Goal: Information Seeking & Learning: Learn about a topic

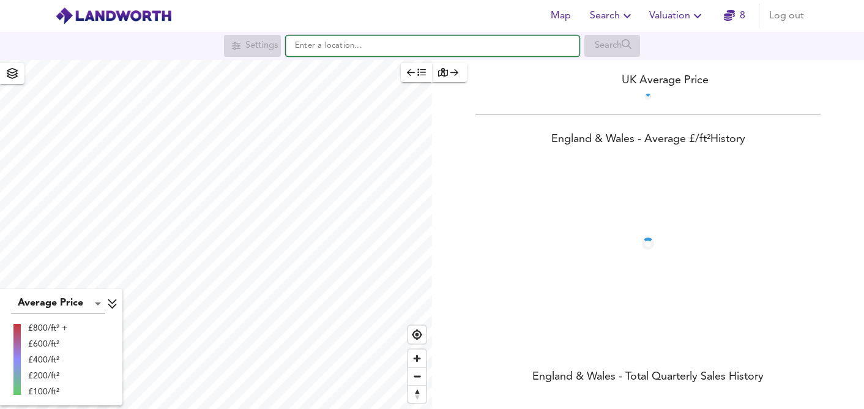
click at [424, 47] on input "text" at bounding box center [433, 46] width 294 height 21
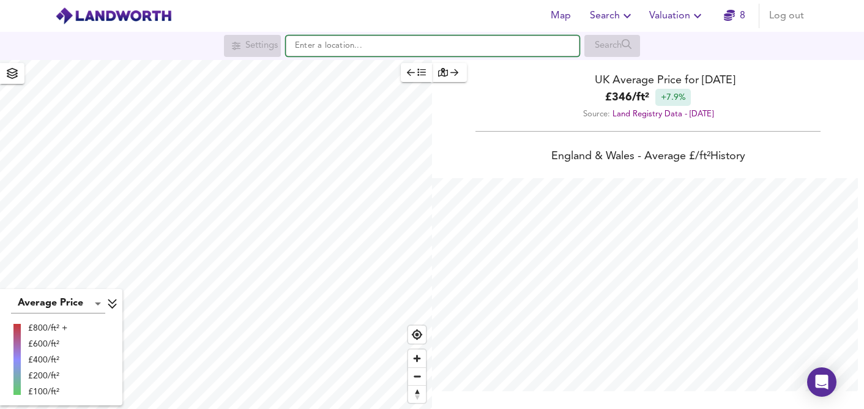
scroll to position [409, 864]
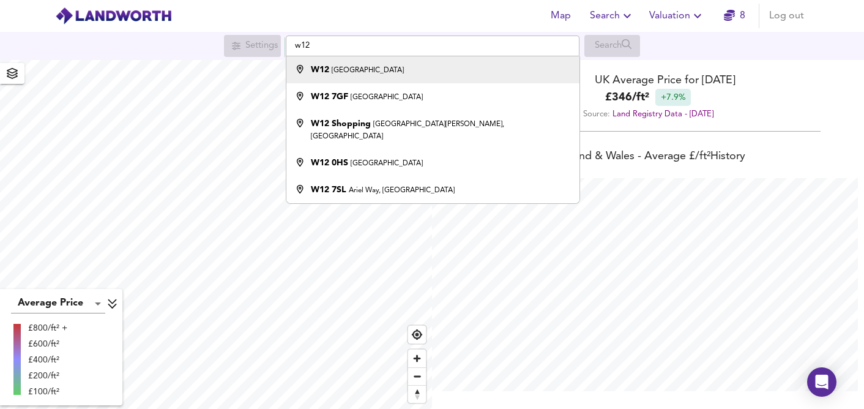
click at [342, 73] on small "[GEOGRAPHIC_DATA]" at bounding box center [368, 70] width 72 height 7
type input "[GEOGRAPHIC_DATA] W12"
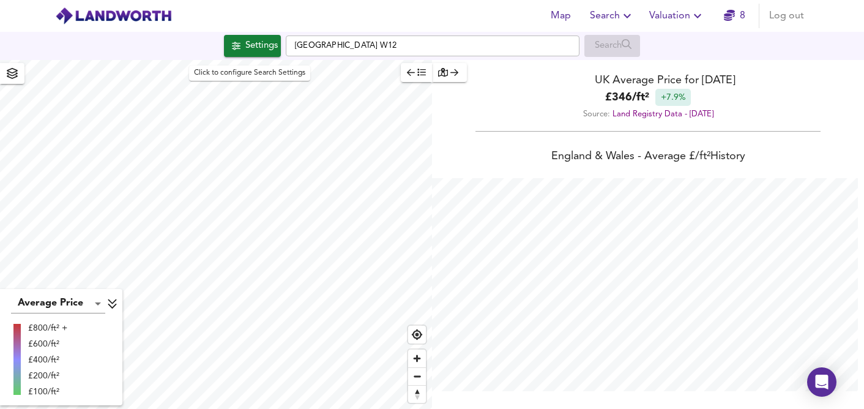
click at [259, 51] on div "Settings" at bounding box center [261, 46] width 32 height 16
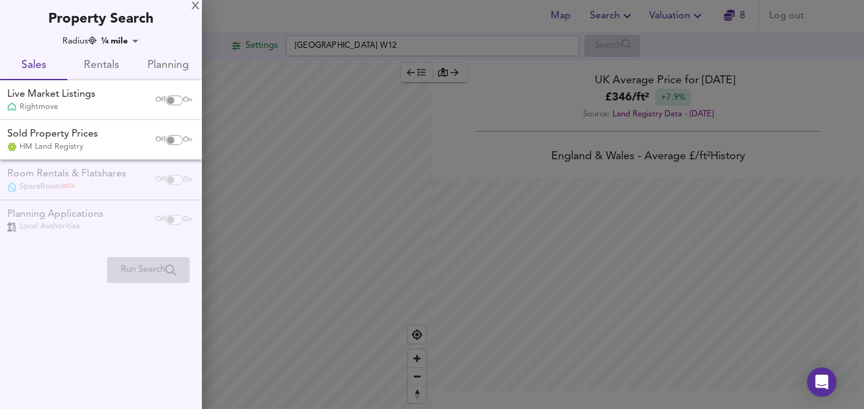
click at [165, 101] on input "checkbox" at bounding box center [170, 100] width 29 height 10
checkbox input "true"
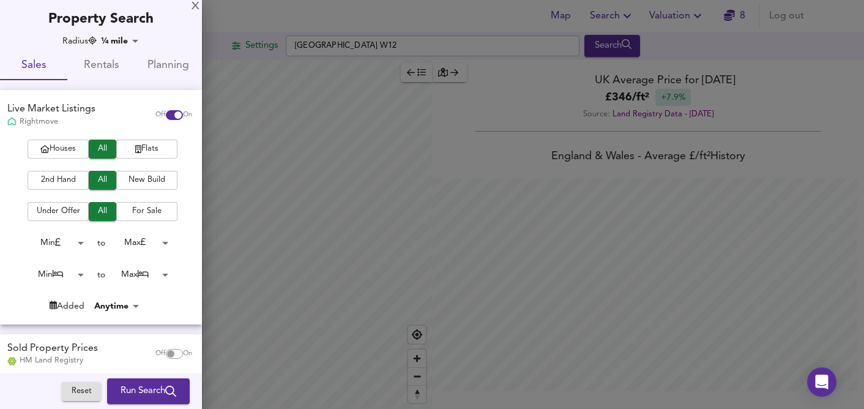
checkbox input "false"
checkbox input "true"
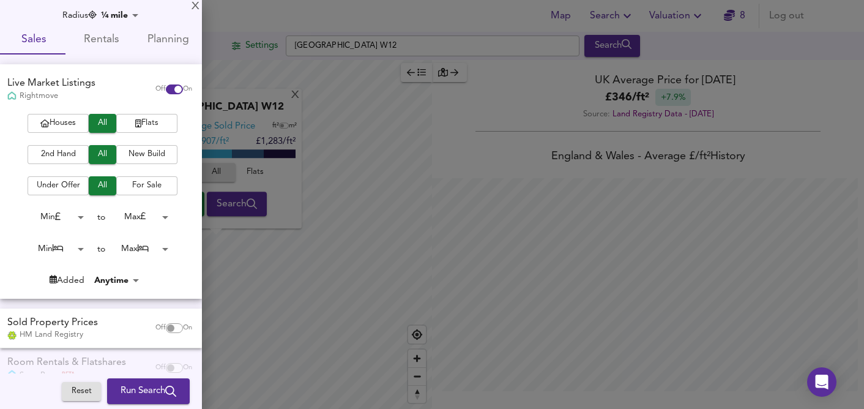
scroll to position [29, 0]
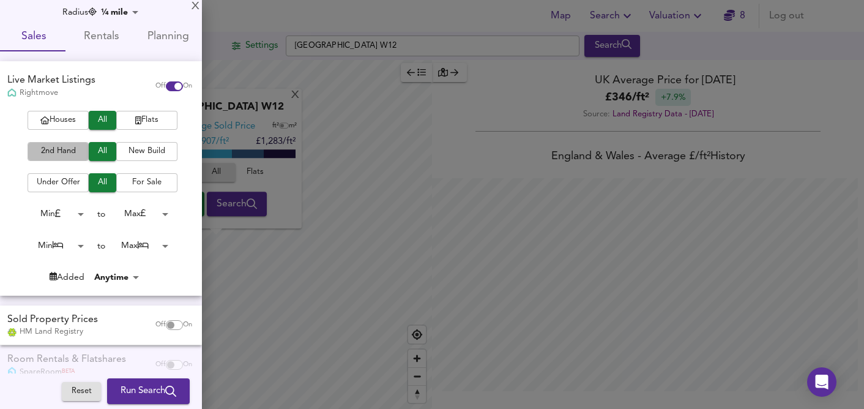
click at [67, 151] on span "2nd Hand" at bounding box center [58, 151] width 49 height 14
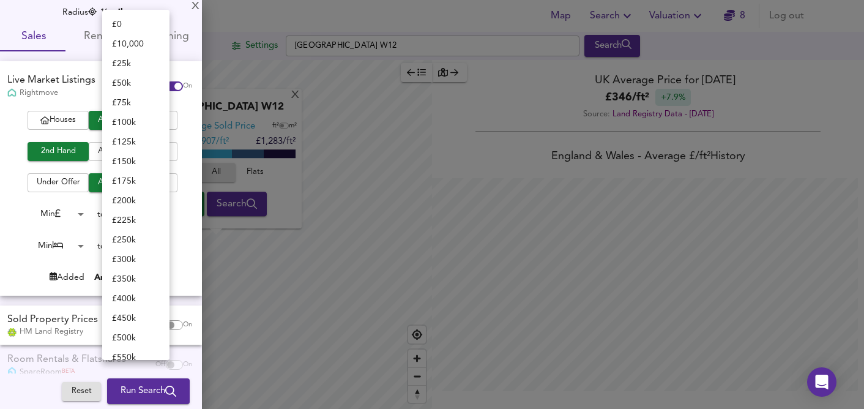
click at [162, 211] on body "Map Search Valuation 8 Log out Settings [GEOGRAPHIC_DATA] W12 Search X London W…" at bounding box center [432, 204] width 864 height 409
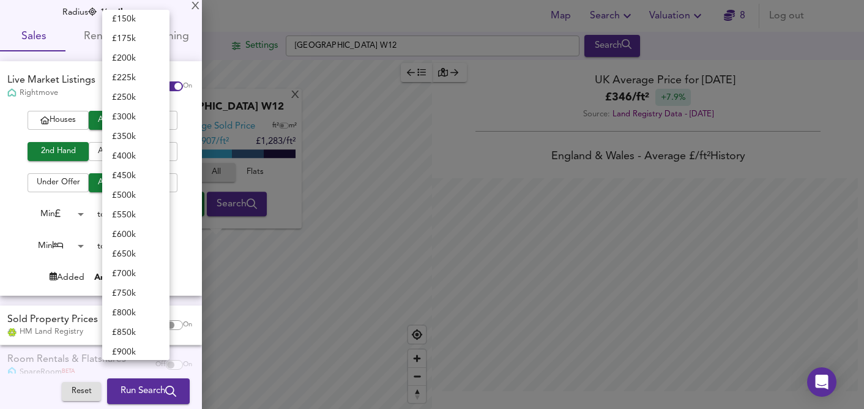
scroll to position [161, 0]
click at [128, 121] on li "£ 350k" at bounding box center [135, 118] width 67 height 20
type input "350000"
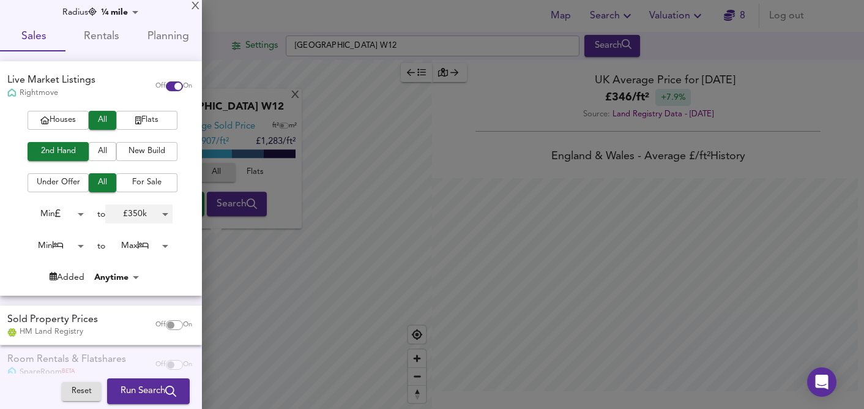
scroll to position [92, 0]
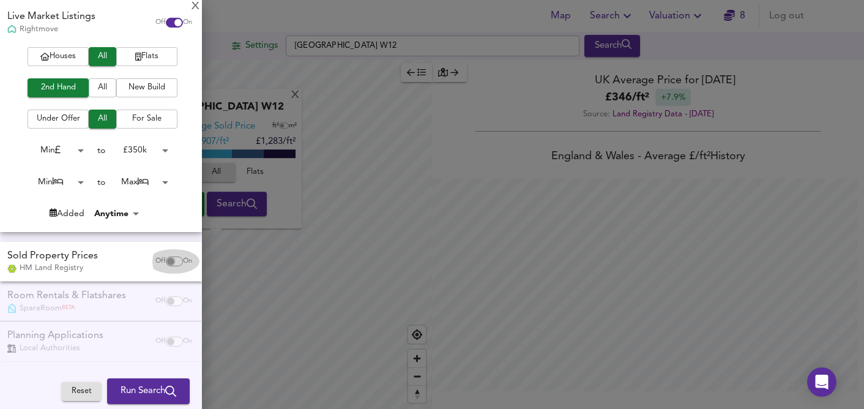
click at [164, 261] on input "checkbox" at bounding box center [170, 261] width 29 height 10
checkbox input "true"
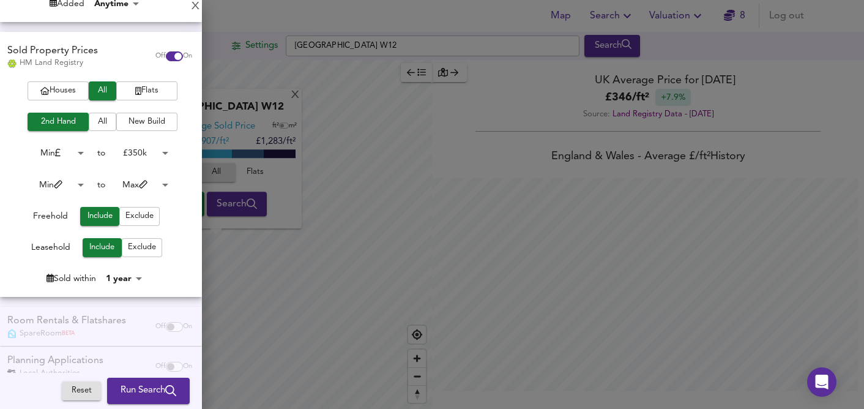
scroll to position [307, 0]
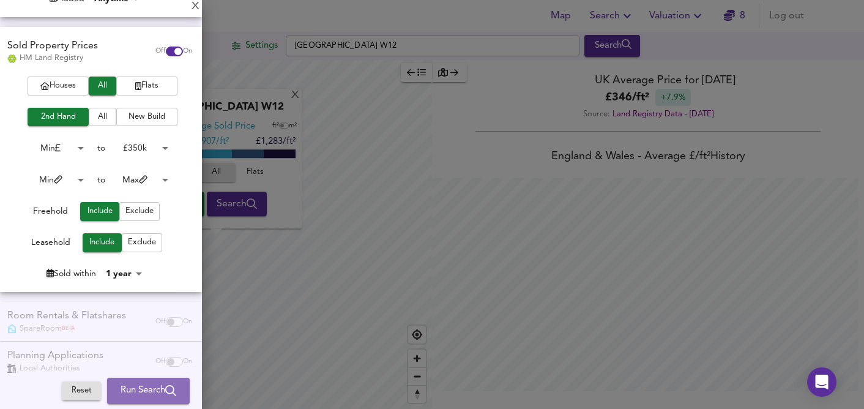
click at [133, 390] on span "Run Search" at bounding box center [149, 391] width 56 height 16
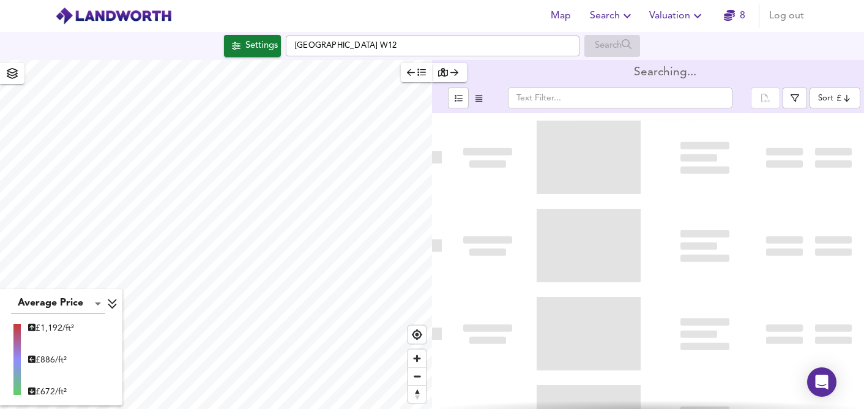
type input "bestdeal"
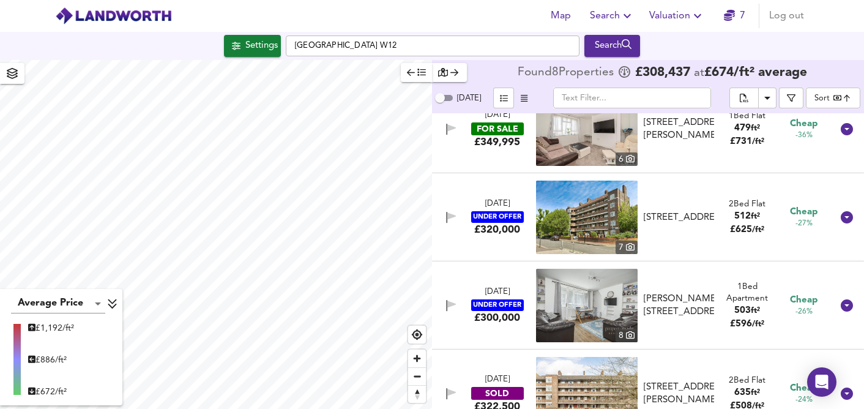
scroll to position [27, 0]
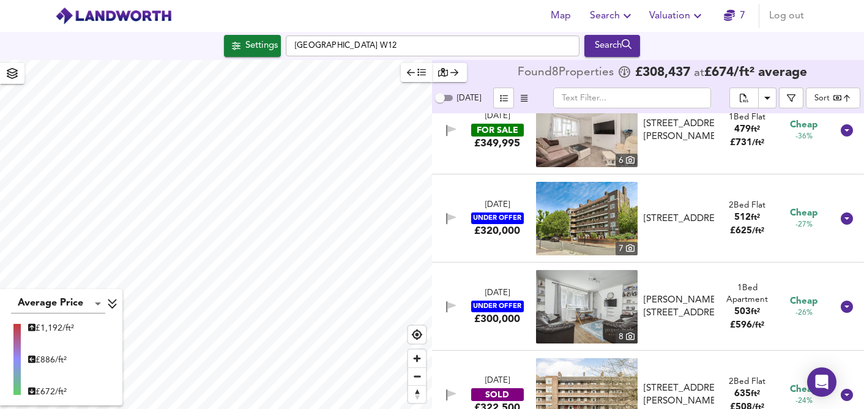
type input "832"
click at [612, 50] on div "Search" at bounding box center [613, 46] width 50 height 16
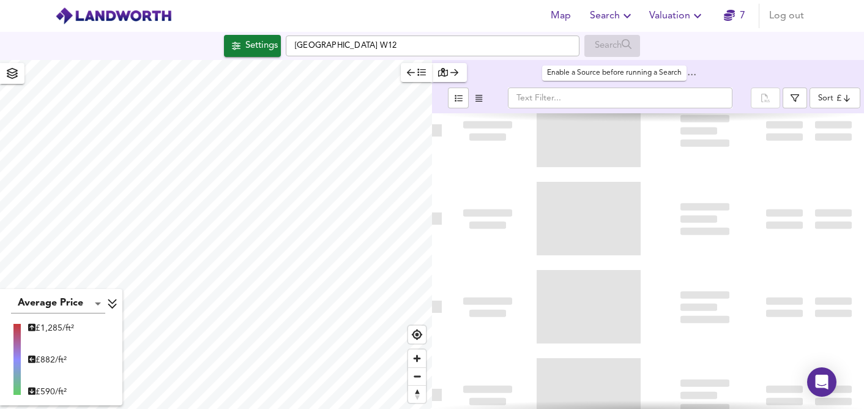
type input "bestdeal"
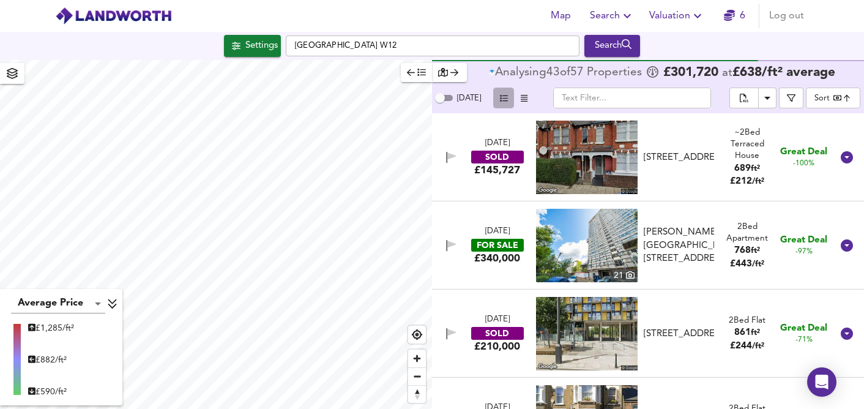
click at [503, 94] on icon "button" at bounding box center [504, 98] width 8 height 8
click at [580, 172] on img at bounding box center [587, 157] width 102 height 73
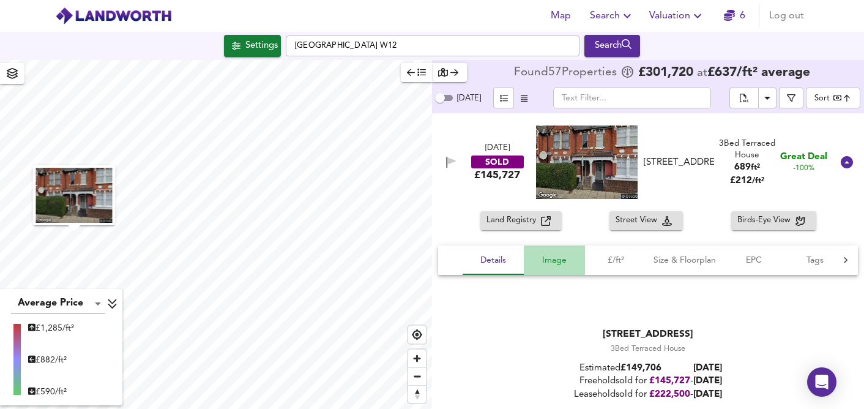
click at [556, 258] on span "Image" at bounding box center [554, 260] width 47 height 15
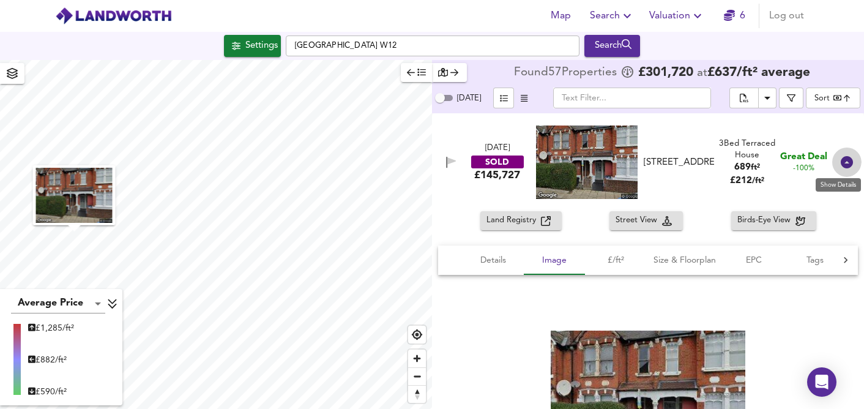
click at [841, 166] on icon at bounding box center [847, 162] width 12 height 12
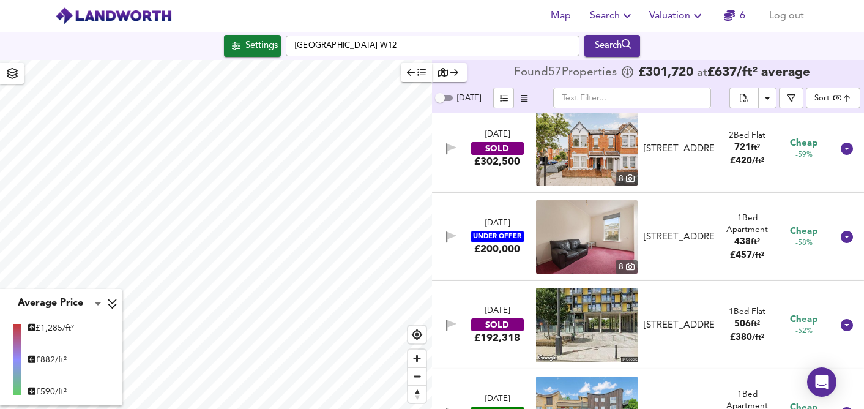
scroll to position [470, 0]
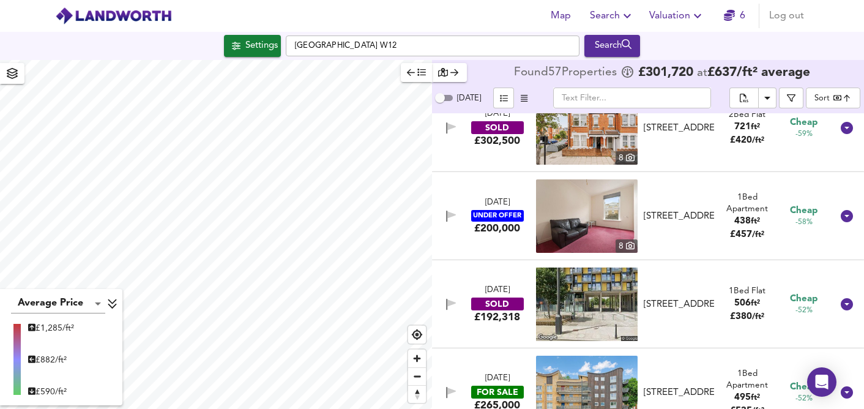
click at [577, 216] on img at bounding box center [587, 215] width 102 height 73
